Goal: Task Accomplishment & Management: Complete application form

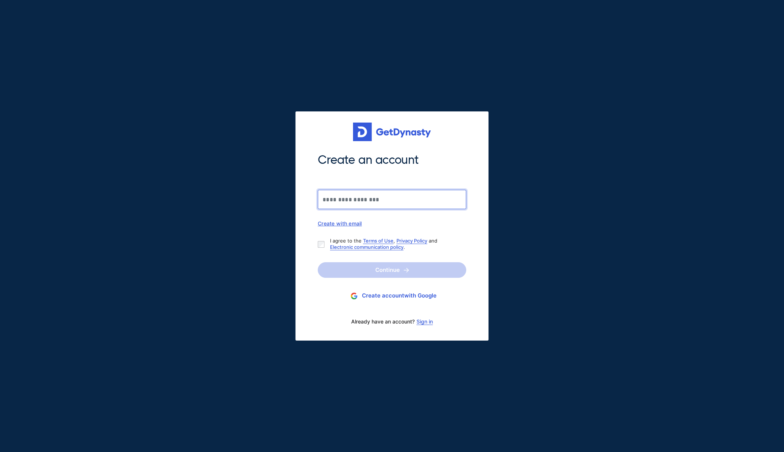
click at [353, 198] on input "Create an account" at bounding box center [392, 199] width 148 height 19
type input "**********"
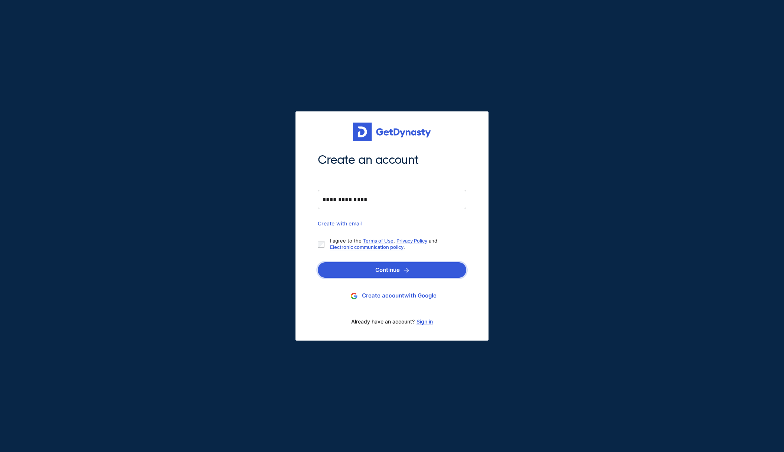
click at [394, 272] on button "Continue" at bounding box center [392, 270] width 148 height 16
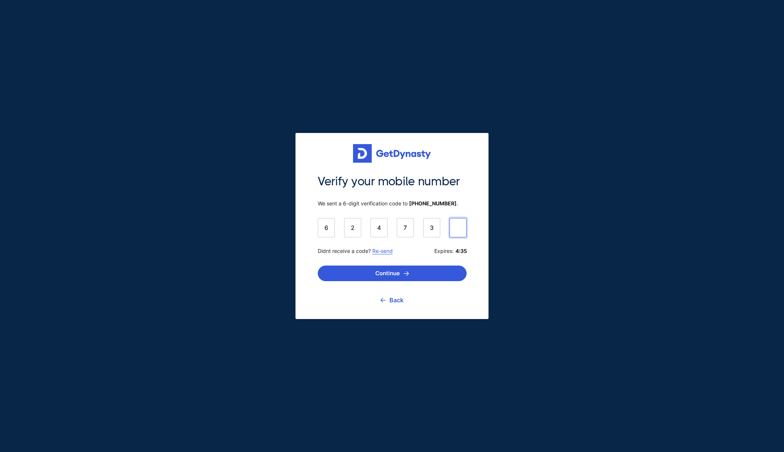
type input "******"
